Goal: Information Seeking & Learning: Learn about a topic

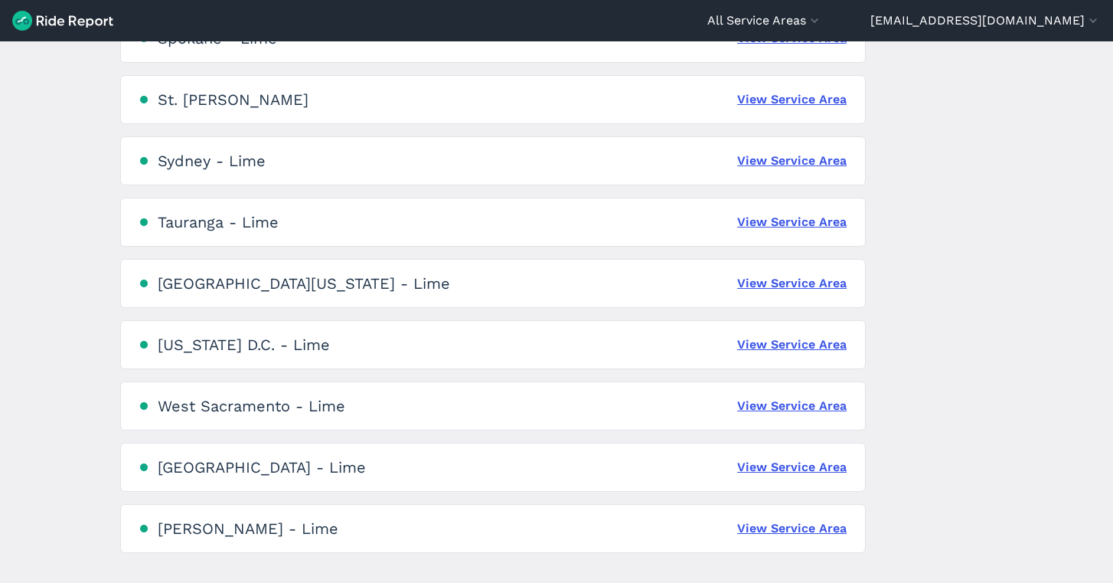
scroll to position [3450, 0]
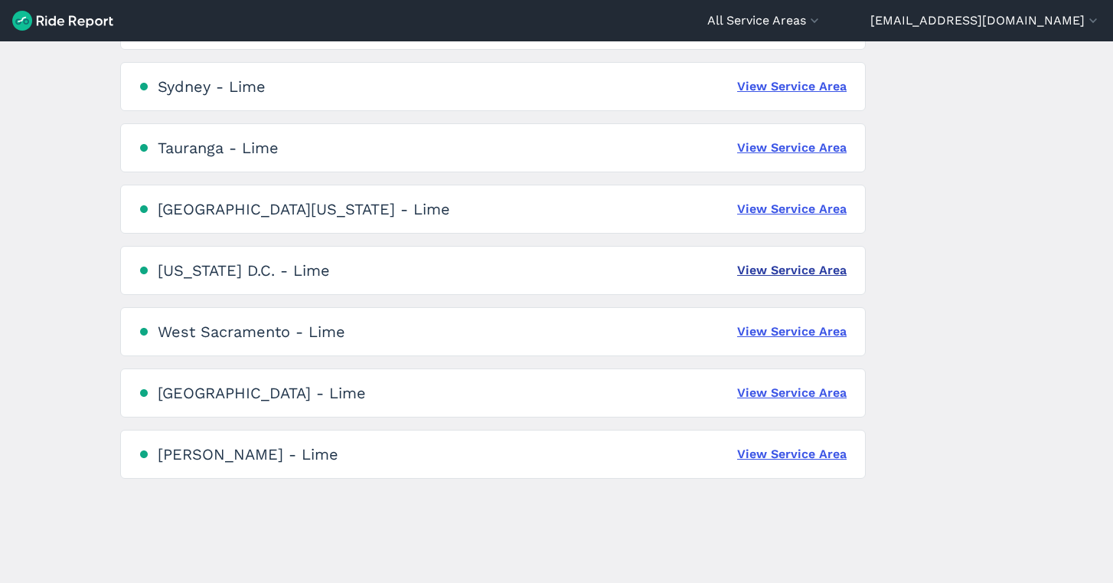
click at [766, 275] on link "View Service Area" at bounding box center [791, 270] width 109 height 18
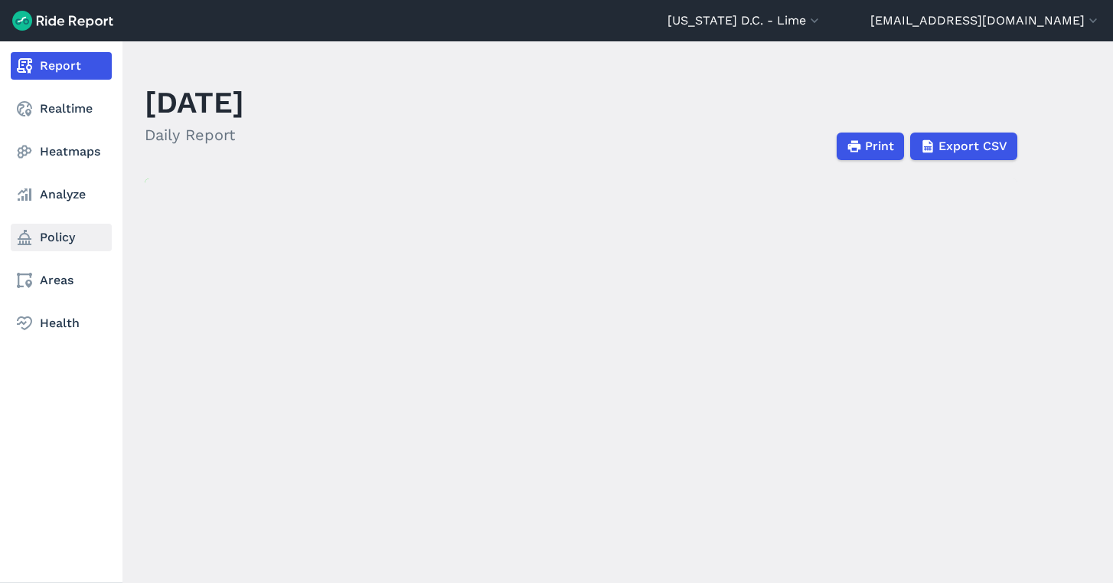
click at [37, 240] on link "Policy" at bounding box center [61, 238] width 101 height 28
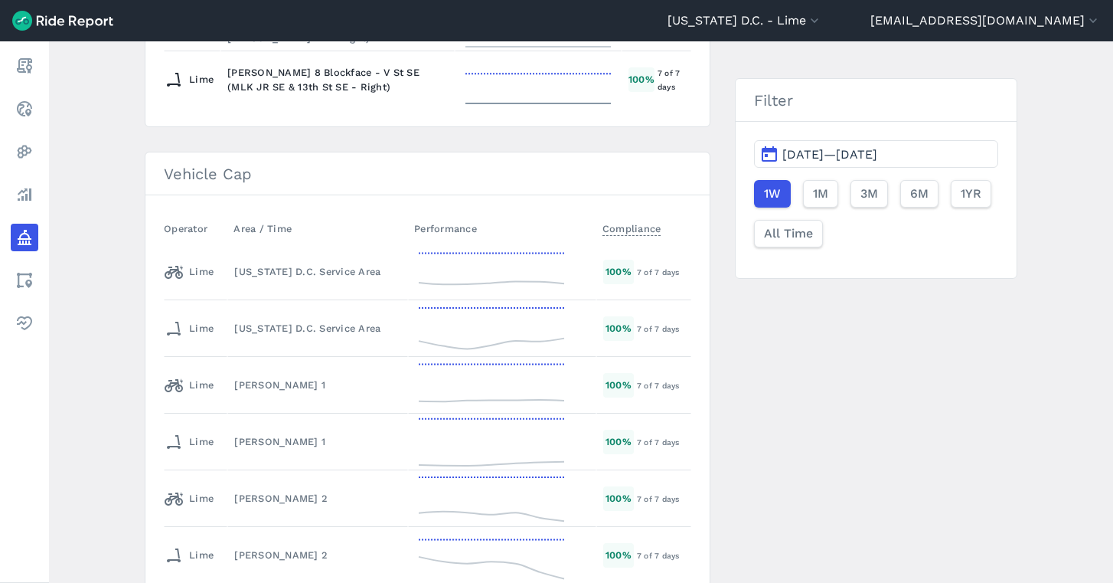
scroll to position [2591, 0]
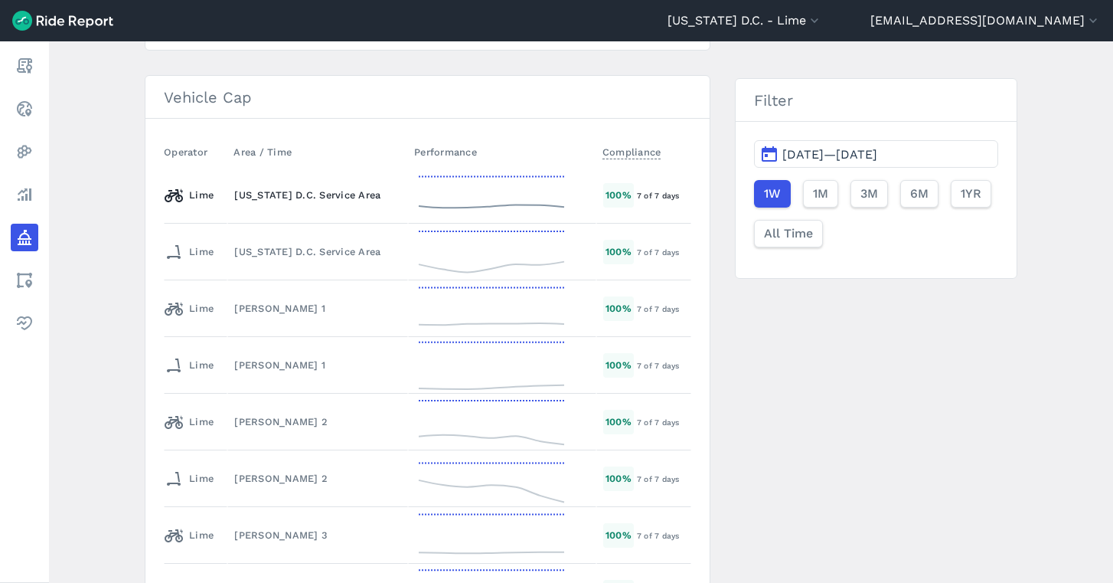
click at [247, 221] on td "[US_STATE] D.C. Service Area" at bounding box center [317, 195] width 181 height 57
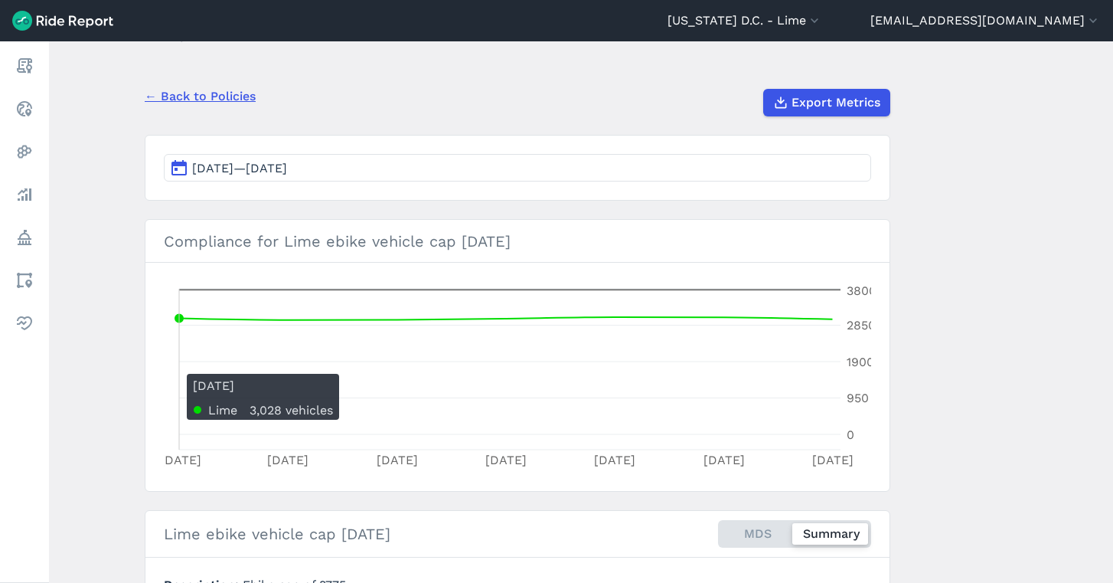
scroll to position [106, 0]
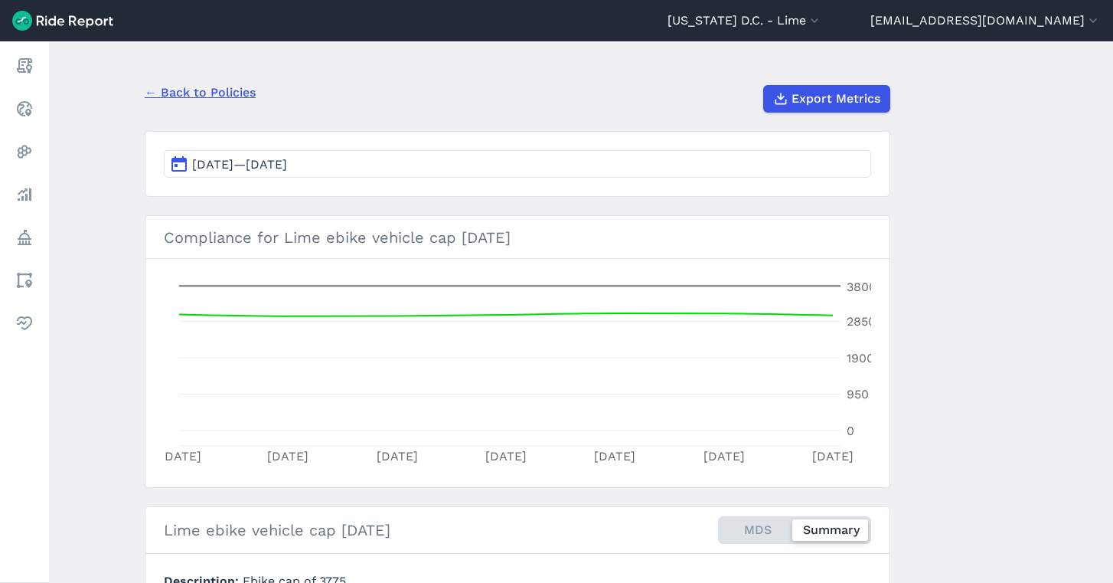
click at [191, 90] on link "← Back to Policies" at bounding box center [200, 92] width 111 height 18
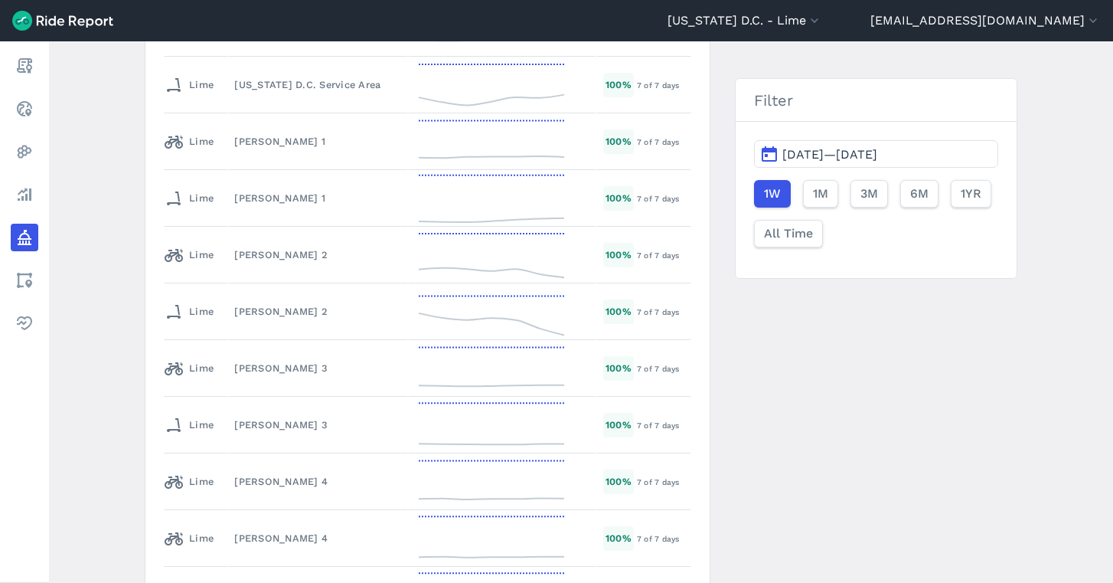
scroll to position [2522, 0]
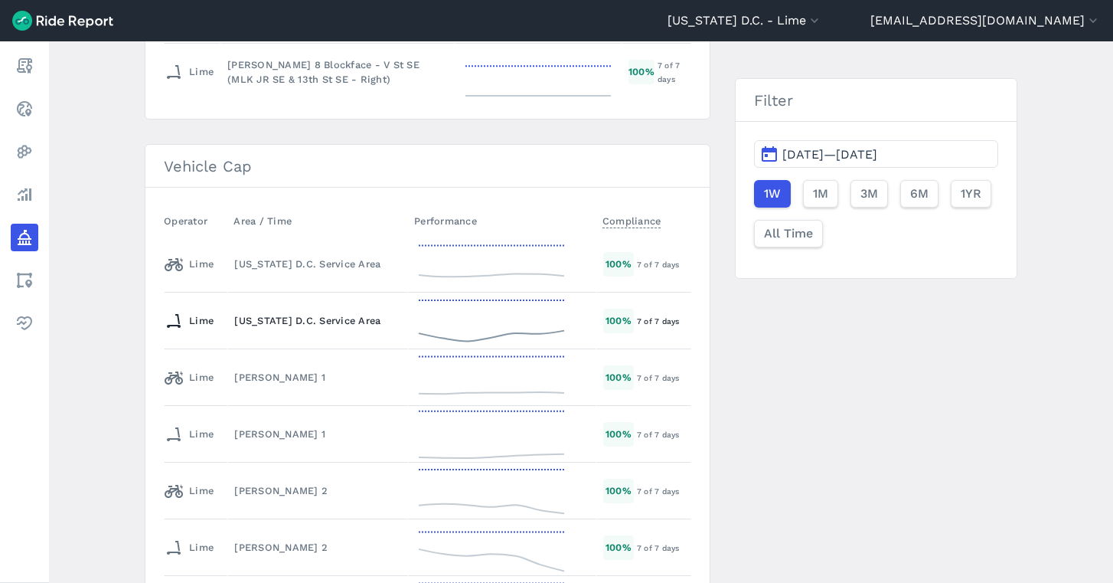
click at [273, 311] on td "[US_STATE] D.C. Service Area" at bounding box center [317, 321] width 181 height 57
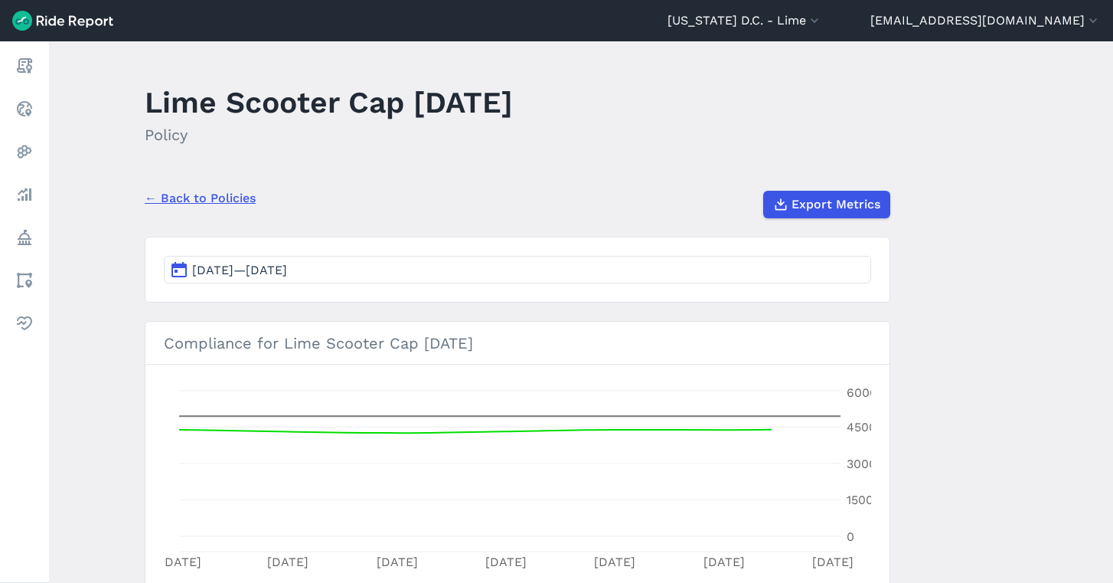
scroll to position [119, 0]
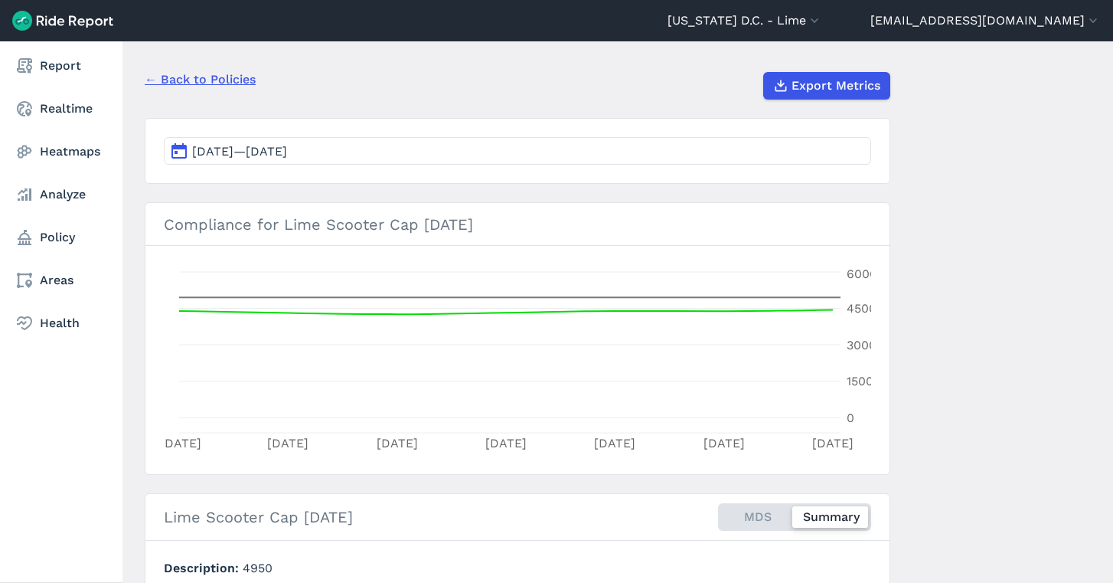
click at [73, 265] on nav "Report Realtime Heatmaps Analyze Policy Areas Health" at bounding box center [61, 194] width 123 height 306
click at [47, 185] on link "Analyze" at bounding box center [61, 195] width 101 height 28
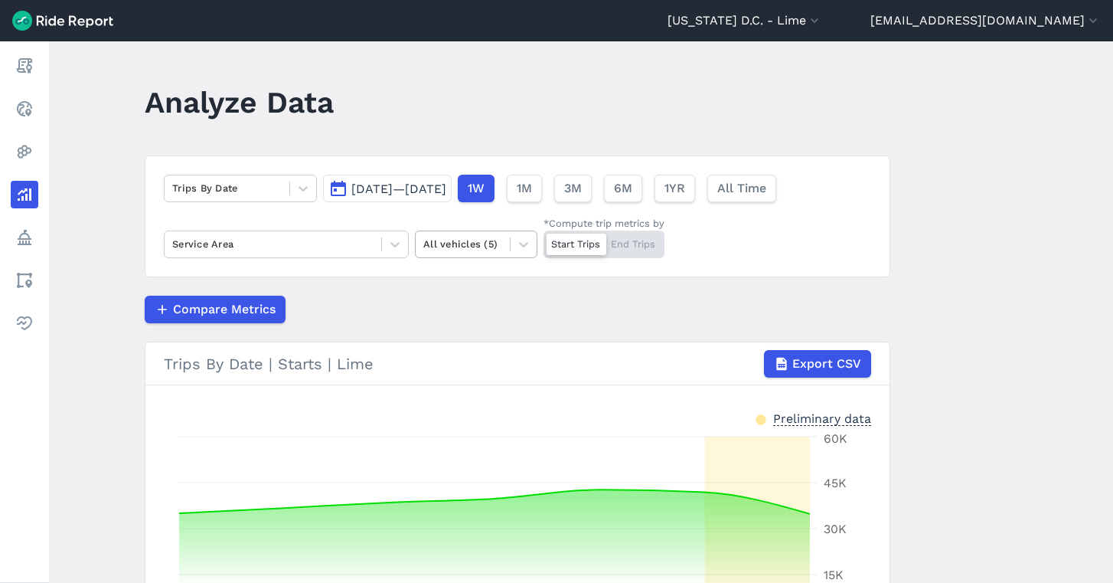
click at [457, 235] on div at bounding box center [462, 244] width 79 height 18
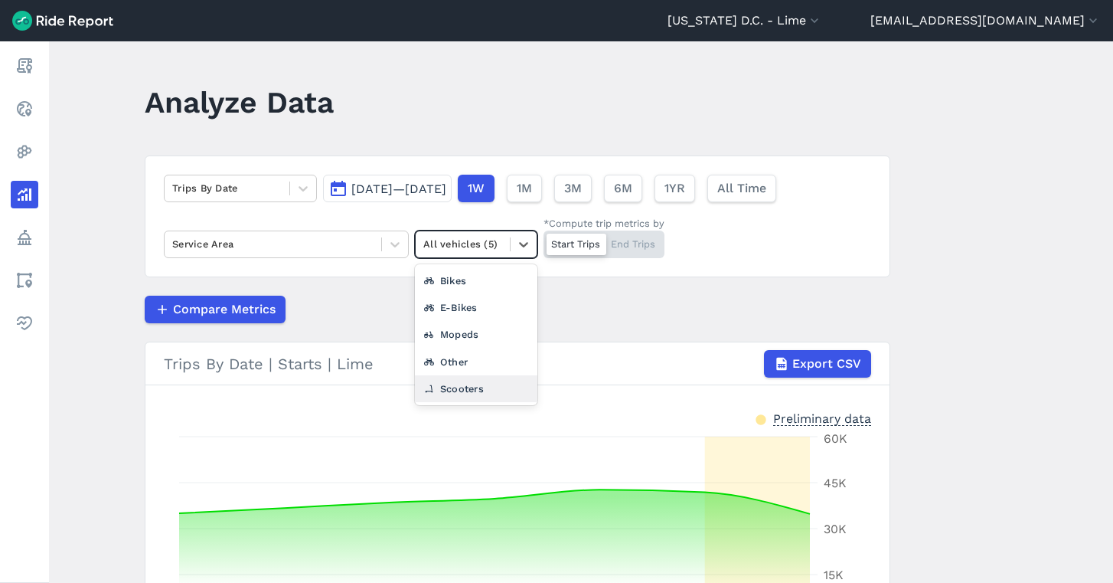
click at [462, 387] on div "Scooters" at bounding box center [476, 388] width 123 height 27
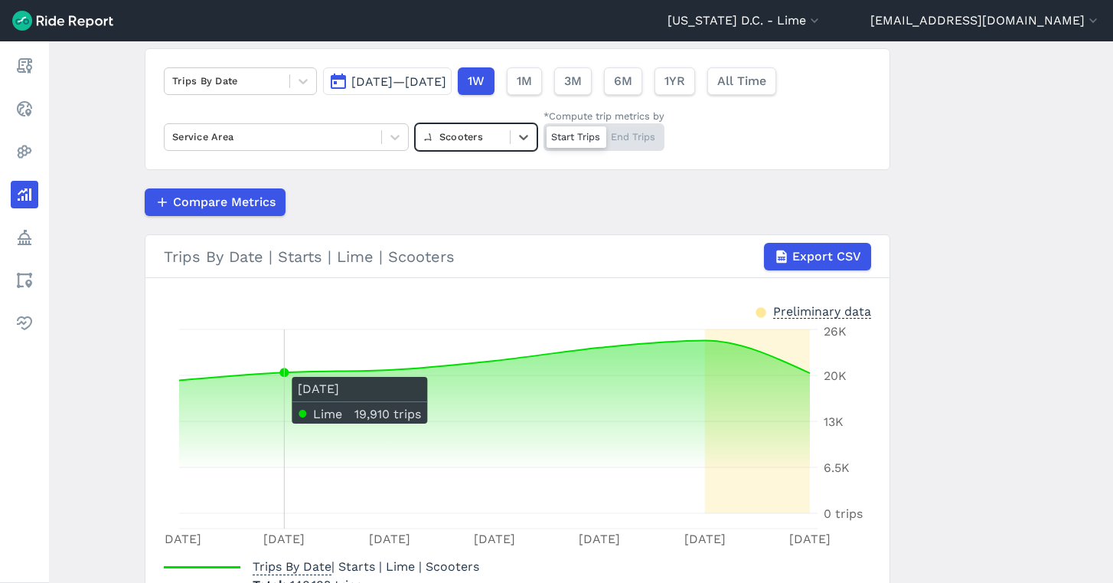
scroll to position [108, 0]
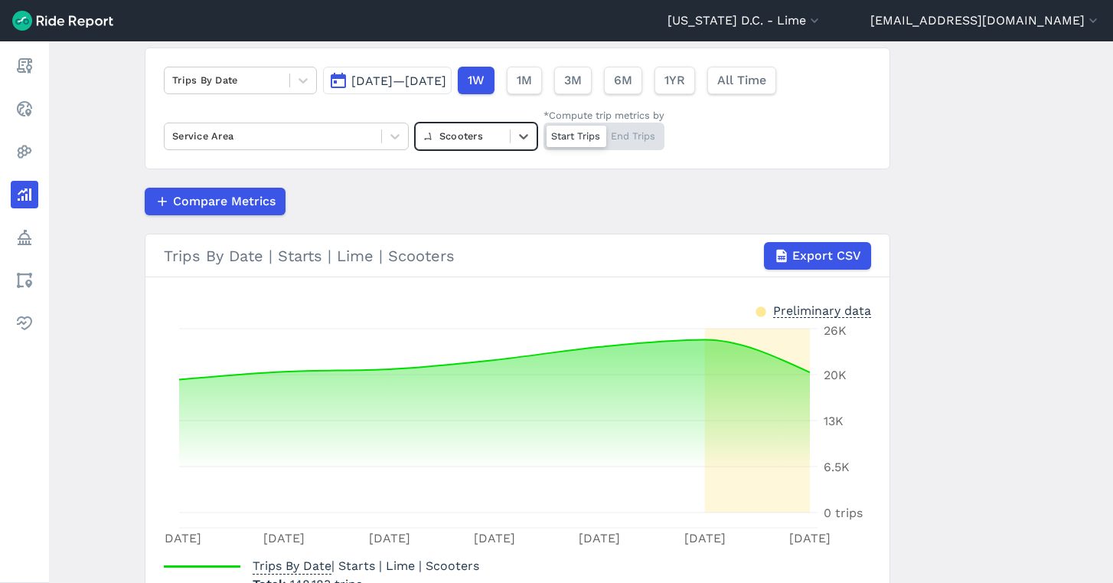
click at [488, 135] on div at bounding box center [462, 136] width 79 height 18
click at [477, 220] on div "E-Bikes" at bounding box center [476, 226] width 123 height 27
